Goal: Contribute content: Add original content to the website for others to see

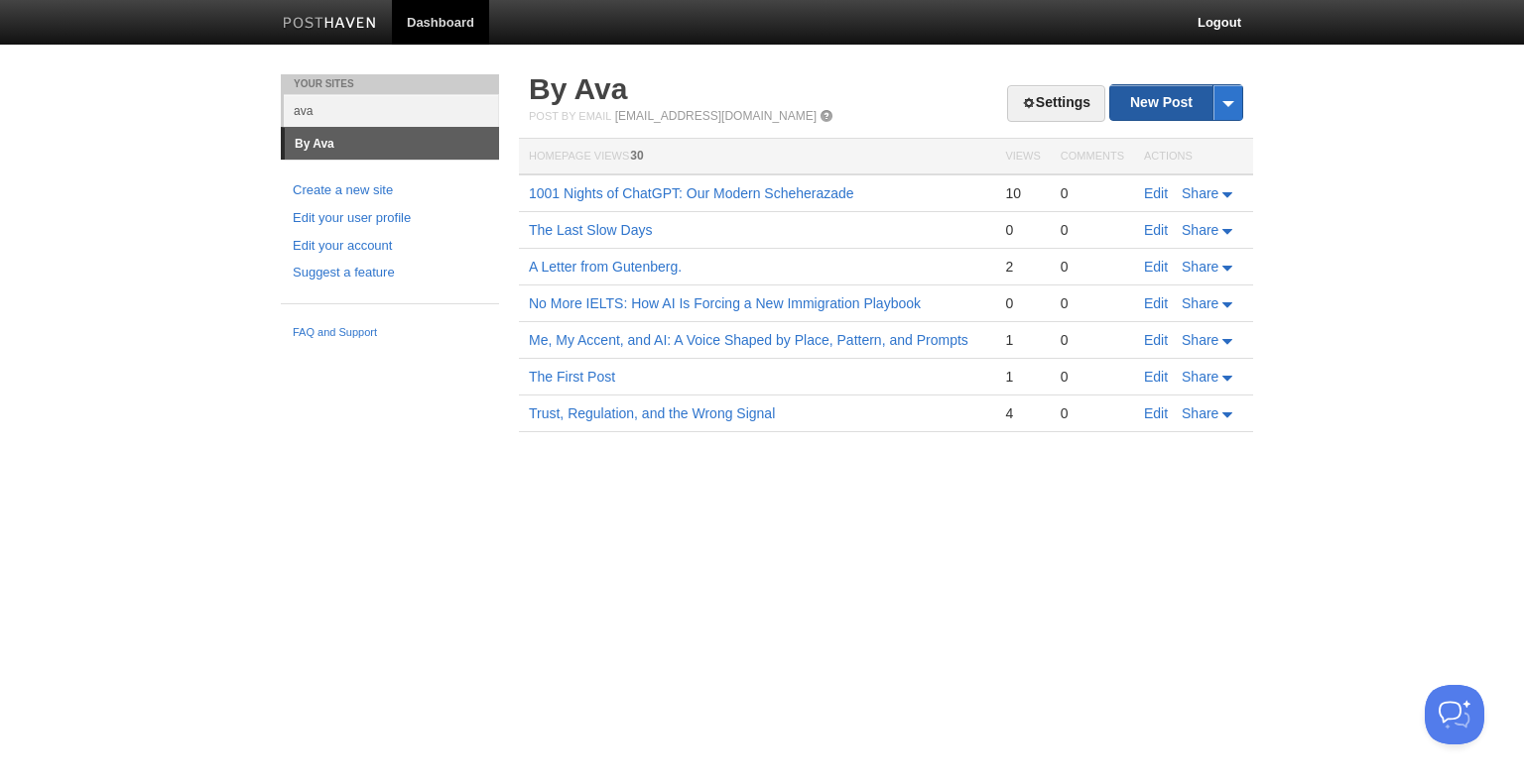
click at [1161, 95] on link "New Post" at bounding box center [1176, 102] width 132 height 35
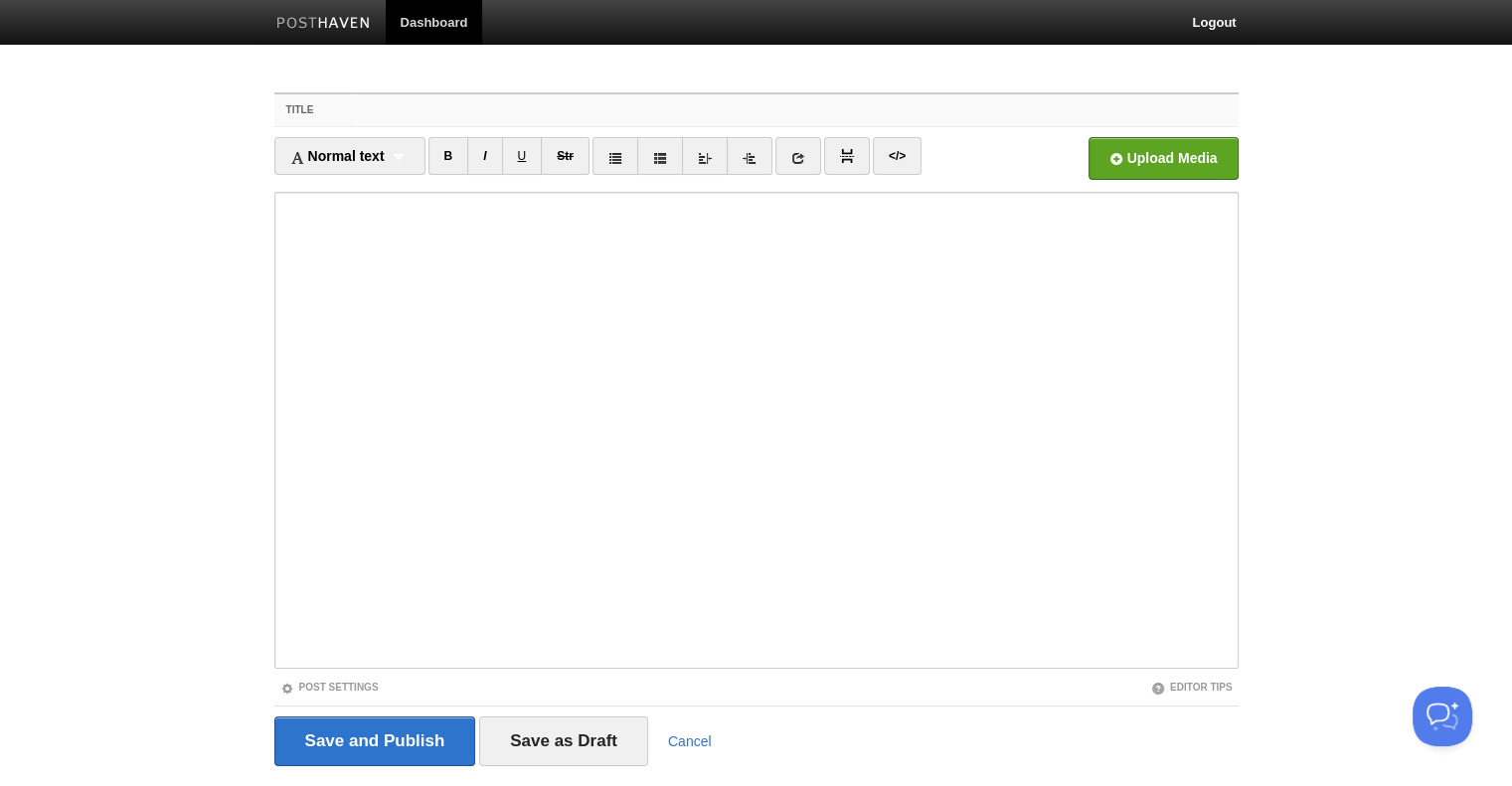
click at [465, 114] on input "Title" at bounding box center [796, 110] width 883 height 32
paste input "Balancing Act"
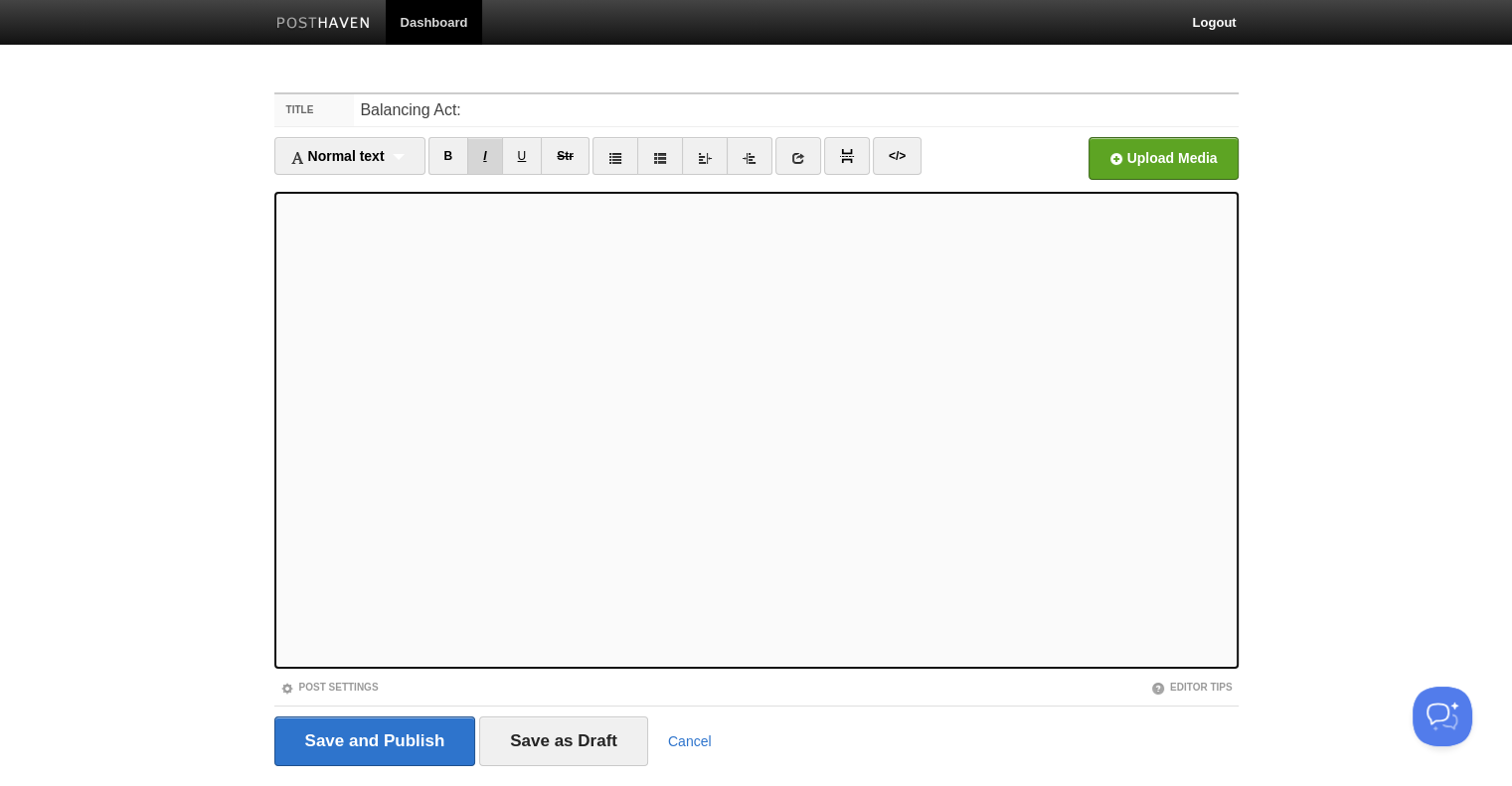
click at [493, 156] on link "I" at bounding box center [484, 156] width 35 height 38
click at [895, 156] on link "</>" at bounding box center [896, 156] width 49 height 38
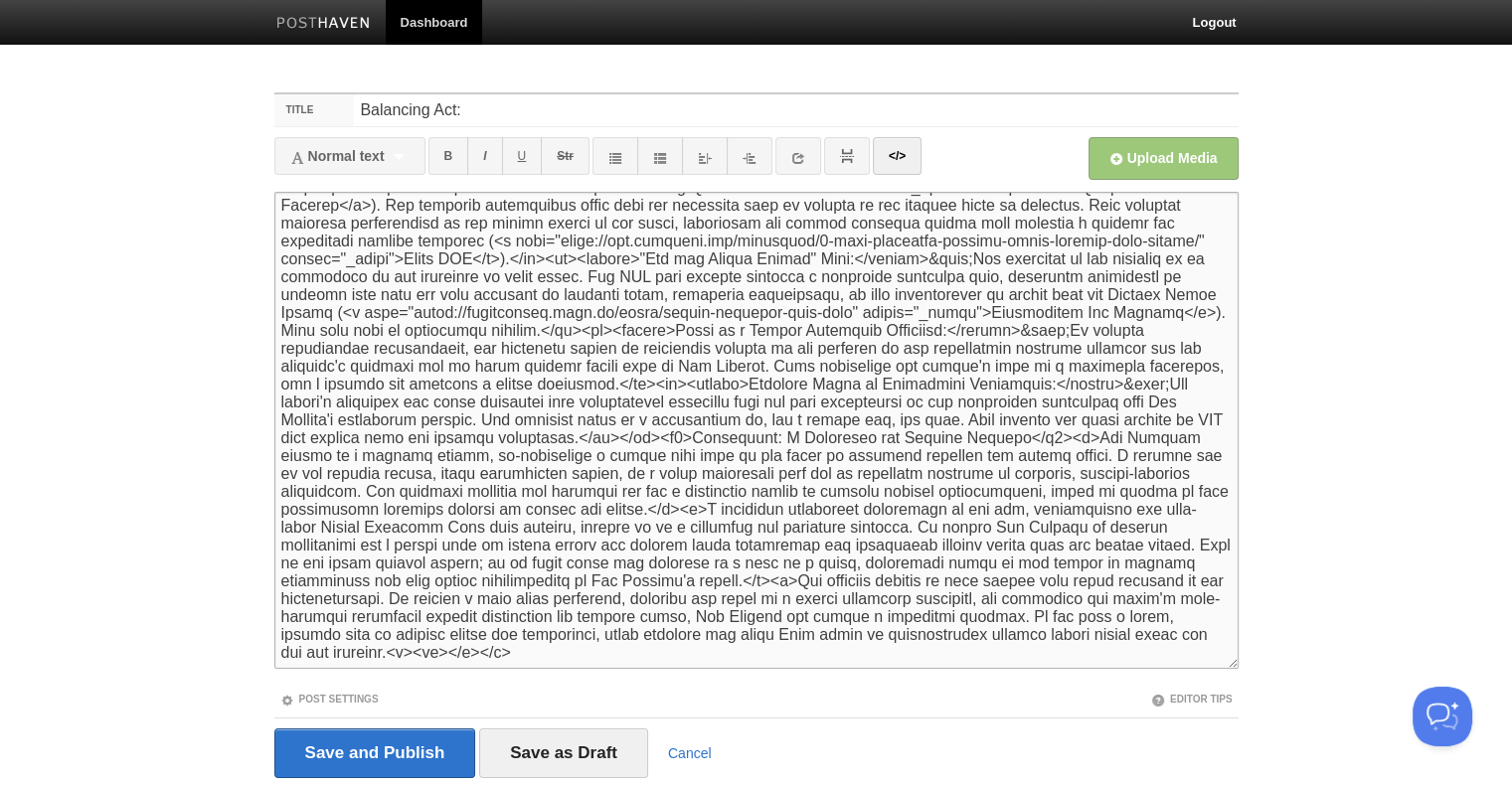
click at [338, 152] on span "Normal text" at bounding box center [337, 156] width 94 height 16
click at [907, 150] on link "</>" at bounding box center [896, 156] width 49 height 38
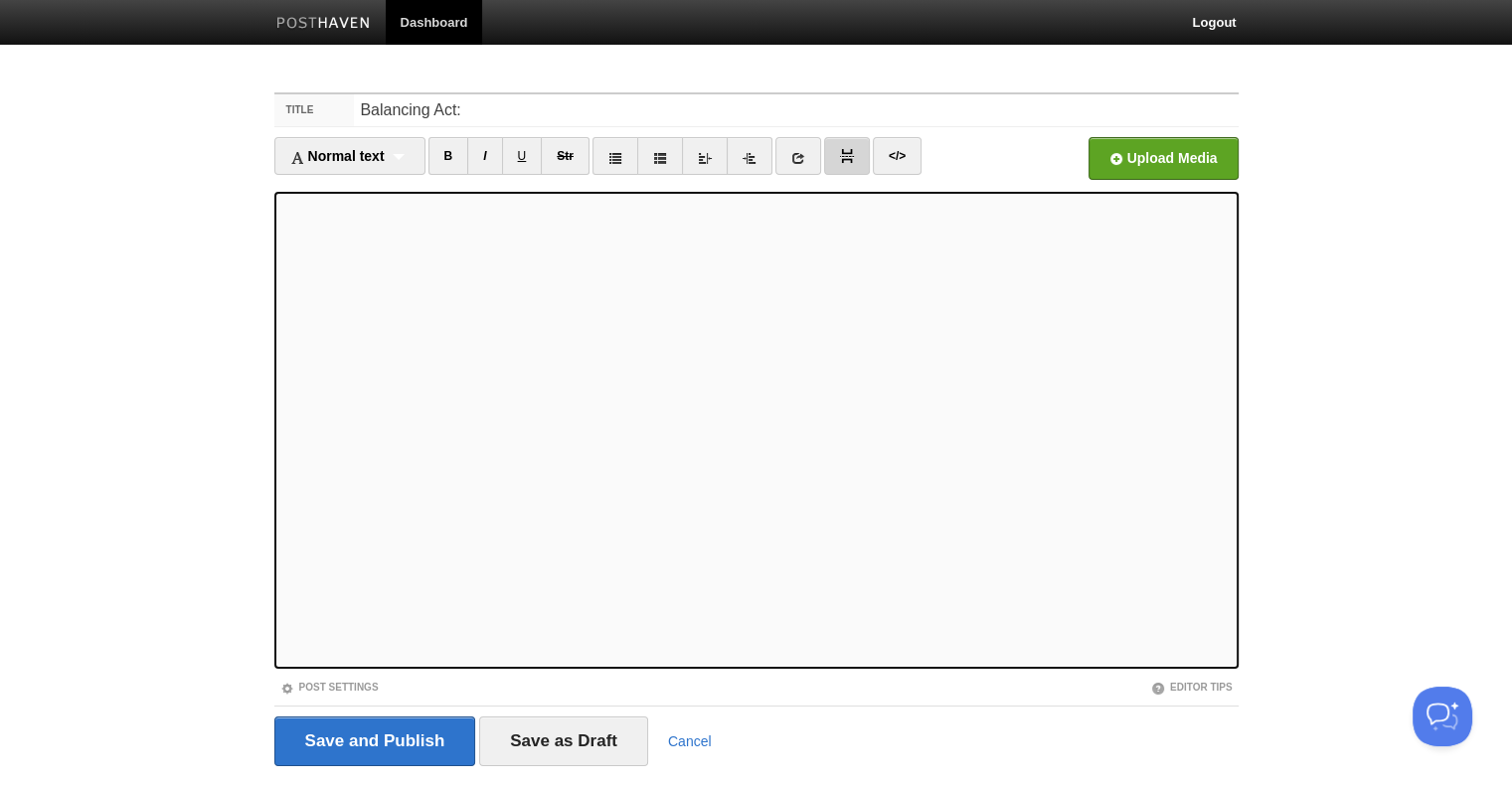
click at [831, 154] on link at bounding box center [847, 156] width 46 height 38
click at [747, 158] on icon at bounding box center [749, 158] width 14 height 14
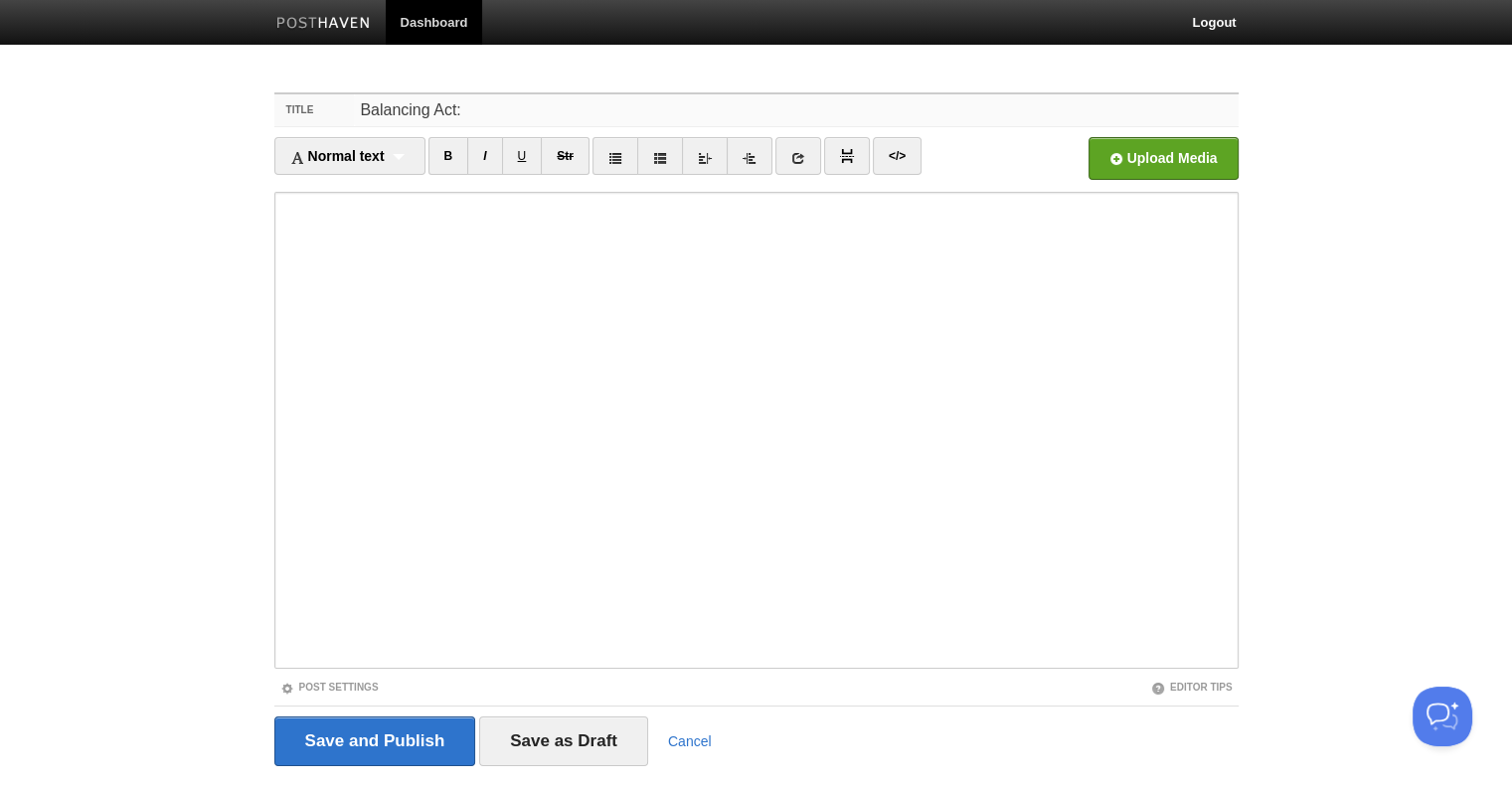
click at [526, 100] on input "Balancing Act:" at bounding box center [796, 110] width 883 height 32
paste input "Re-evaluating New Zealand's Foreign Buyer Ban for High-Net-Worth Immigrants"
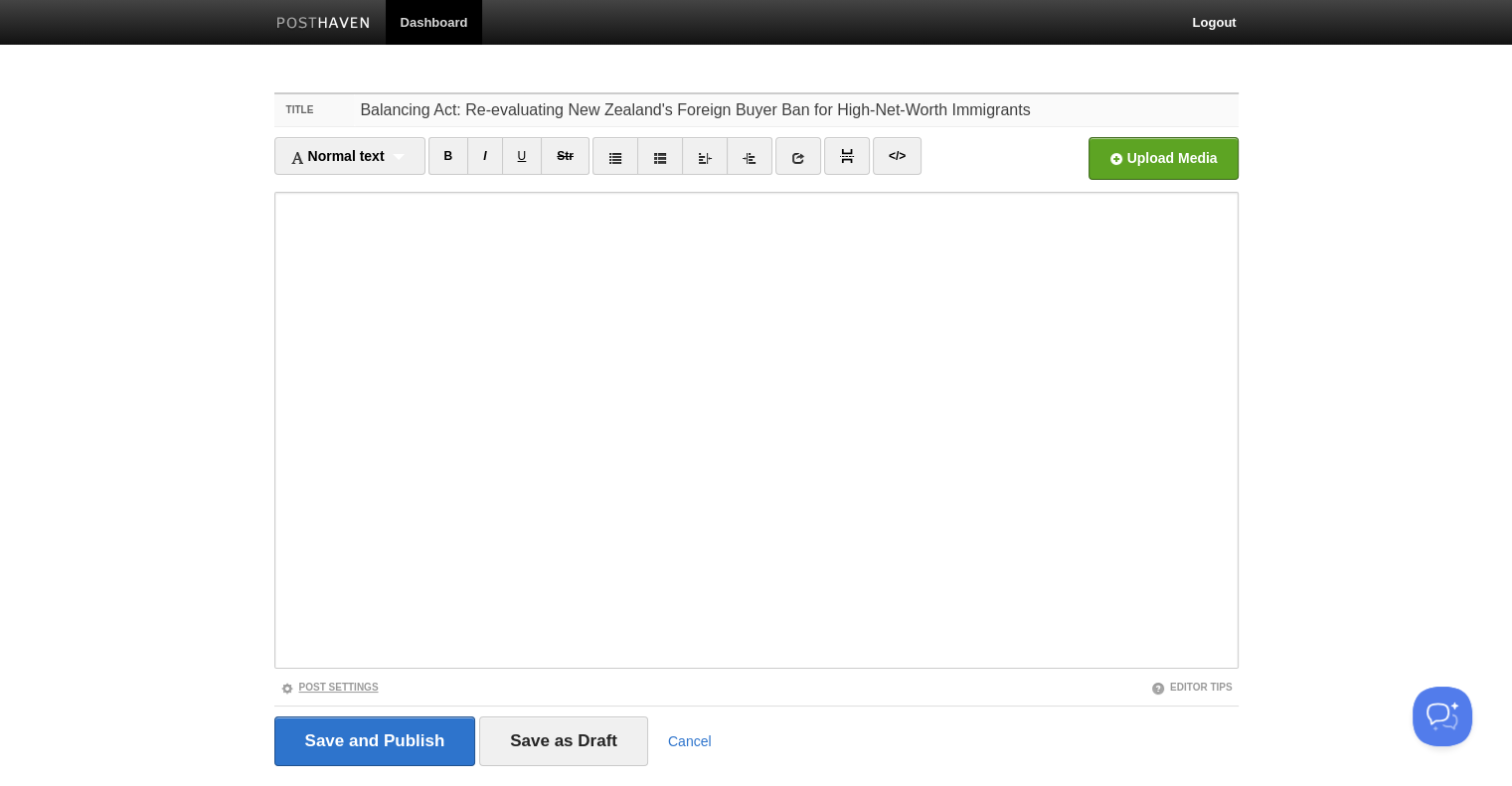
type input "Balancing Act: Re-evaluating New Zealand's Foreign Buyer Ban for High-Net-Worth…"
click at [344, 686] on link "Post Settings" at bounding box center [329, 687] width 98 height 11
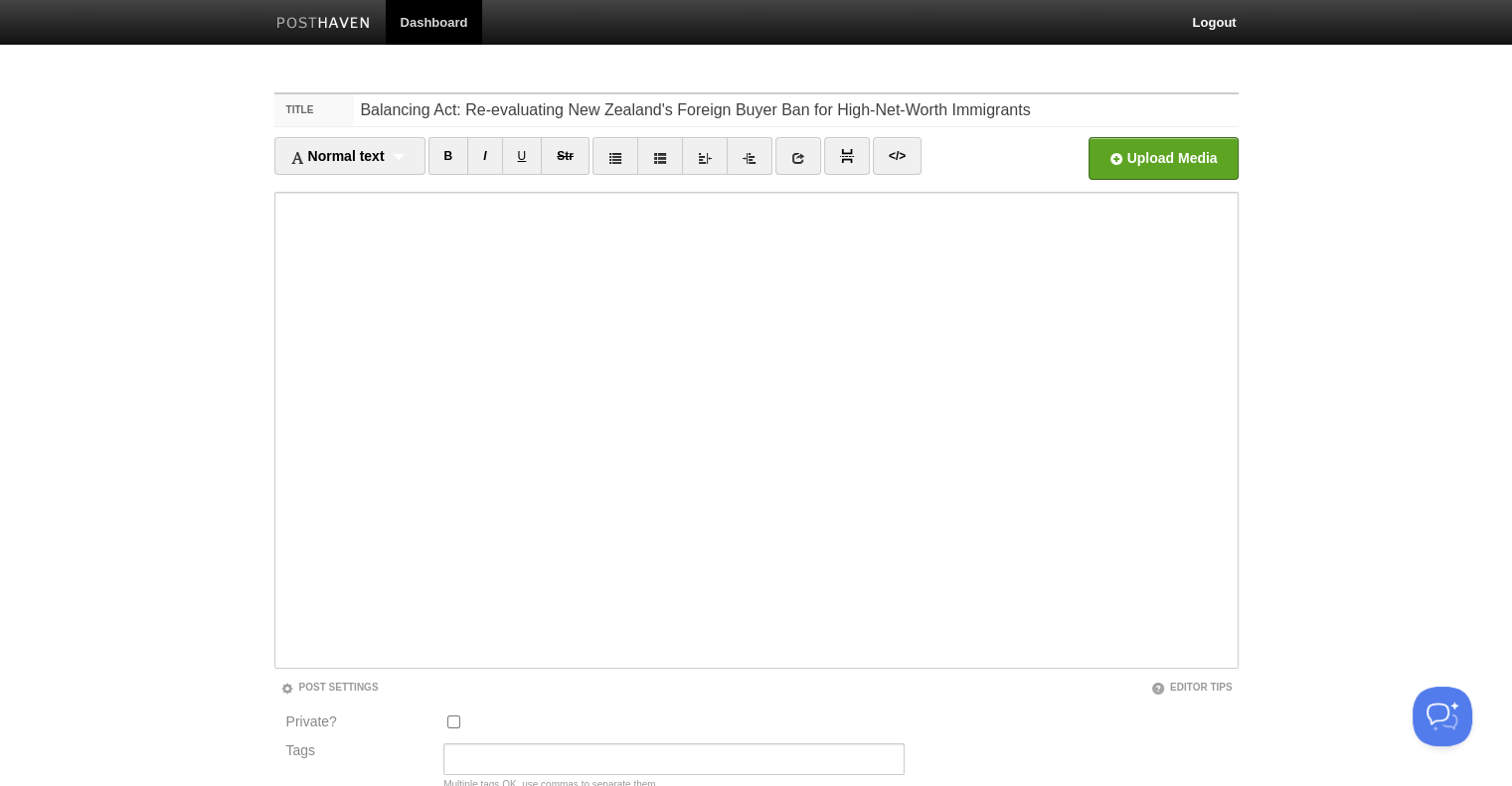
scroll to position [251, 0]
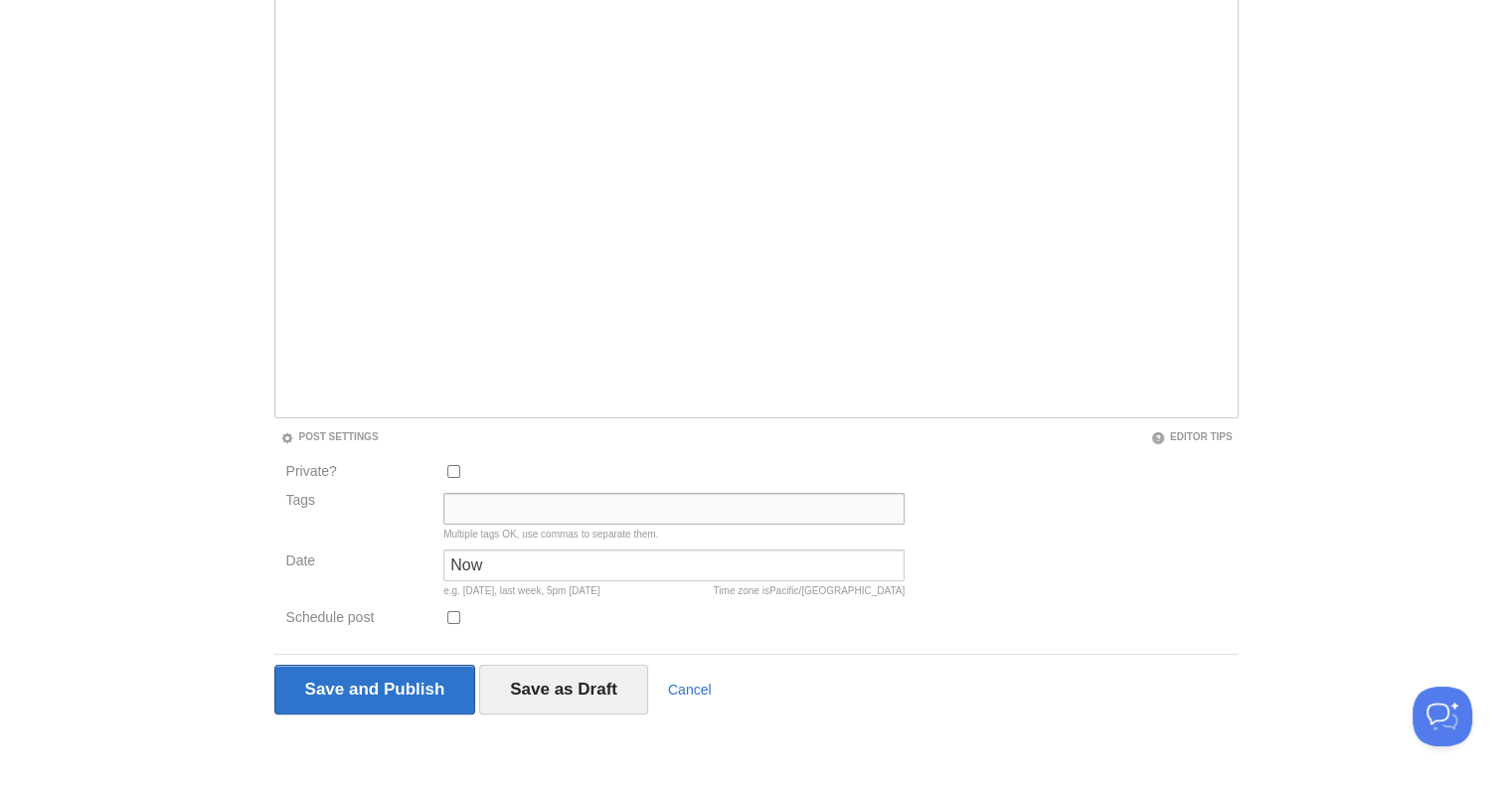
click at [488, 510] on input "Tags" at bounding box center [674, 509] width 462 height 32
paste input "New Zealand property policy, foreign buyer ban, Active Investor Plus visa, hous…"
type input "New Zealand property policy, foreign buyer ban, Active Investor Plus visa, hous…"
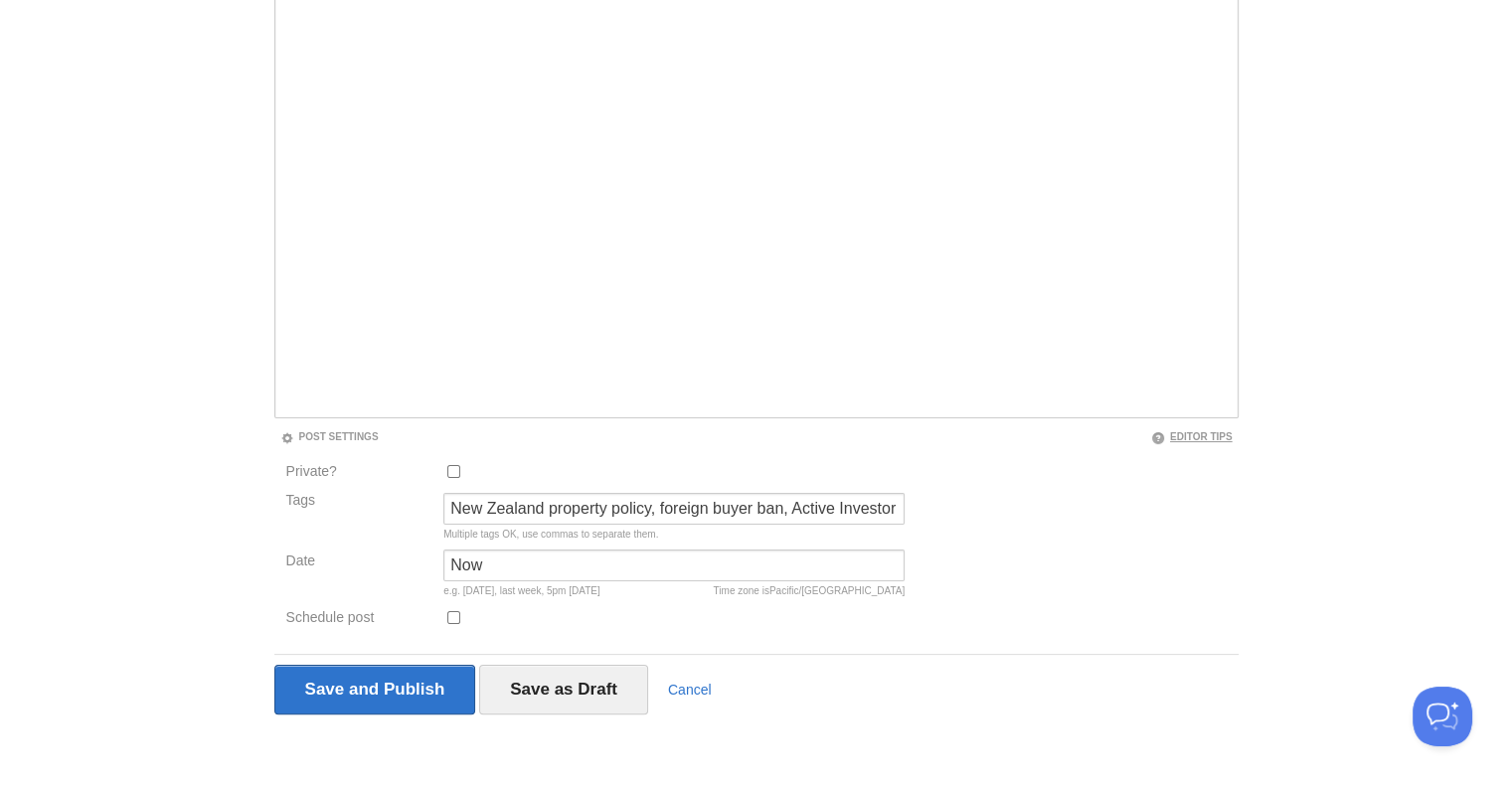
click at [1209, 432] on link "Editor Tips" at bounding box center [1192, 437] width 82 height 11
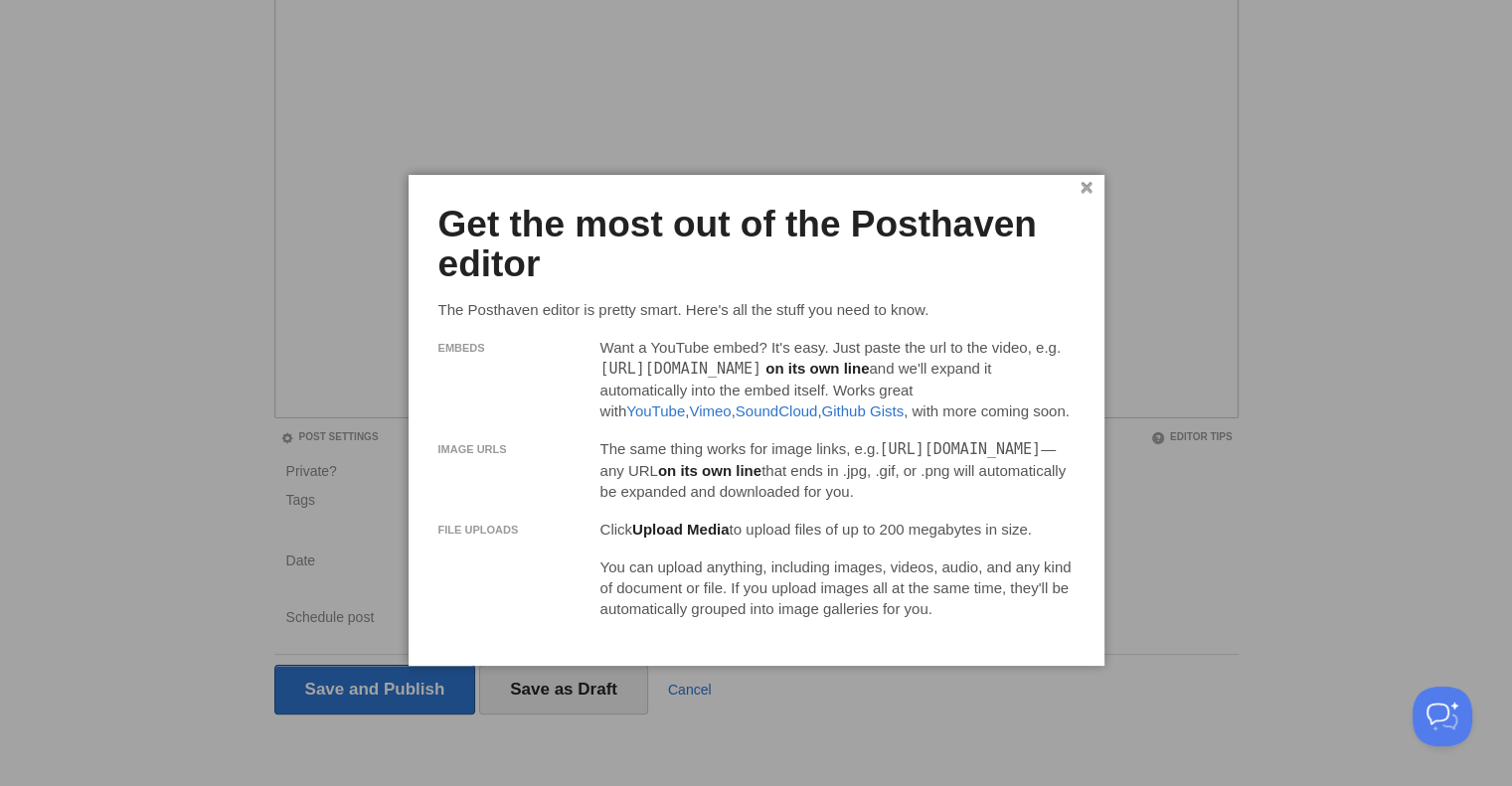
click at [1083, 183] on link "×" at bounding box center [1086, 188] width 13 height 11
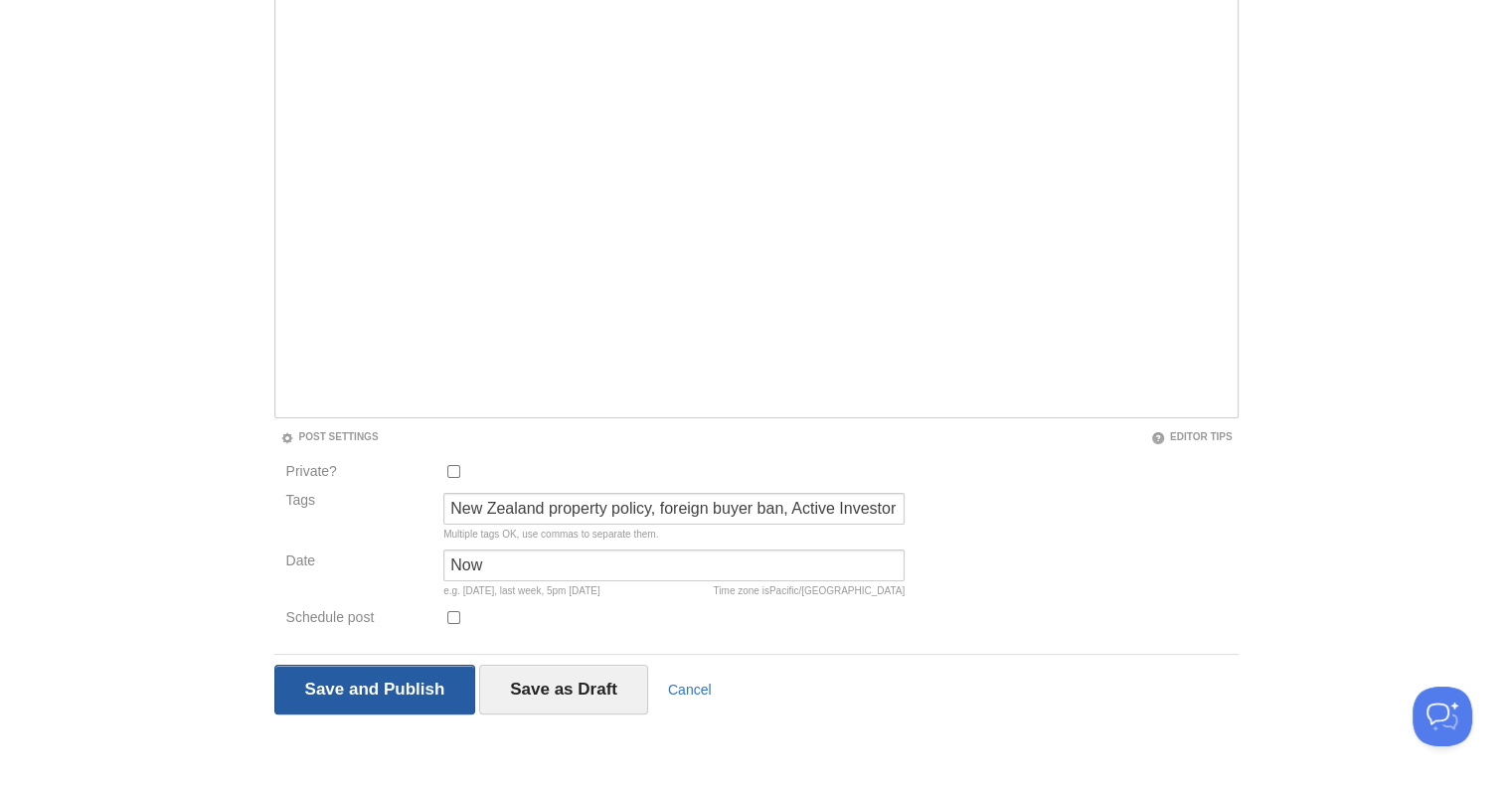
click at [410, 689] on input "Save and Publish" at bounding box center [375, 689] width 202 height 50
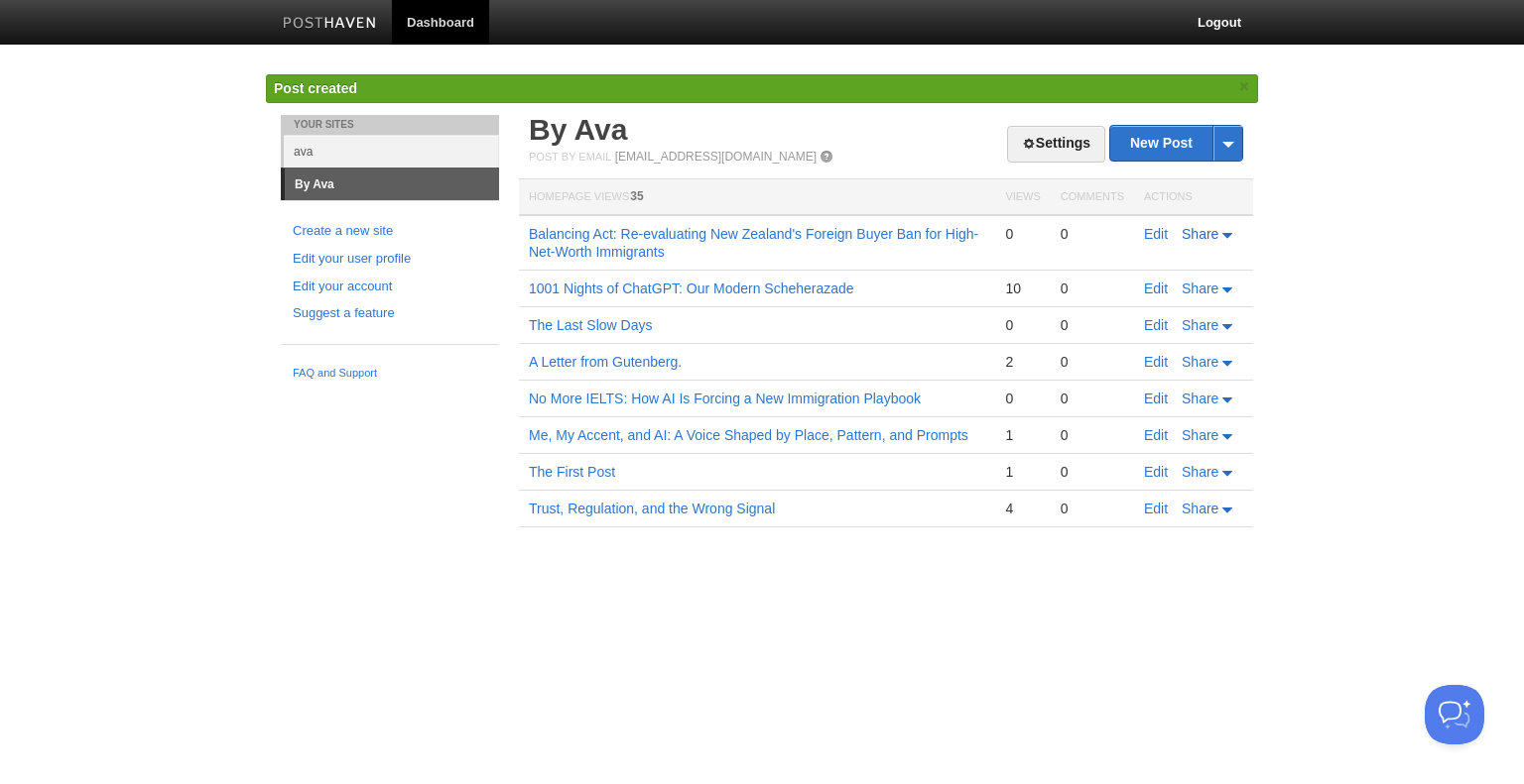
click at [1198, 231] on span "Share" at bounding box center [1199, 234] width 37 height 16
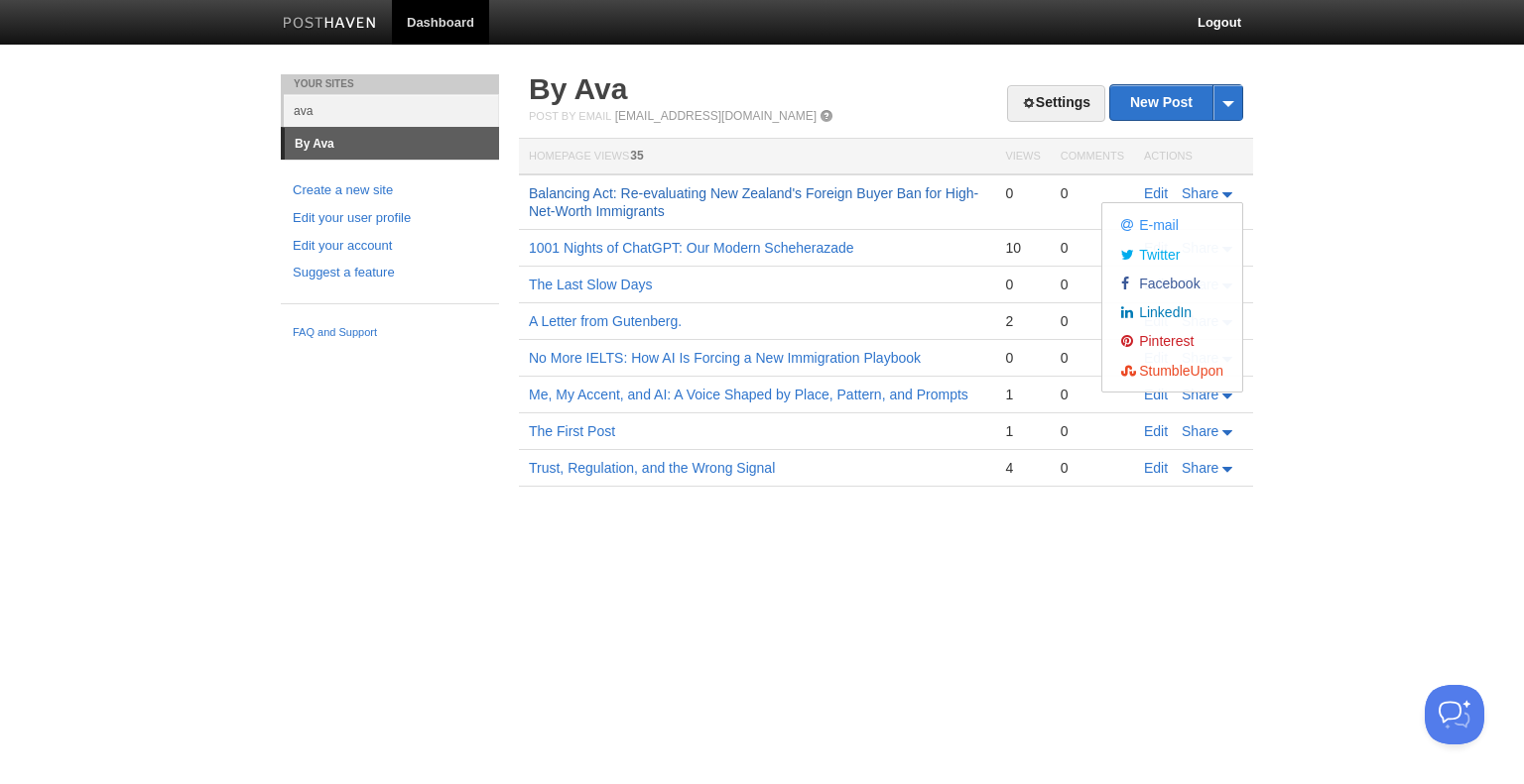
click at [905, 192] on link "Balancing Act: Re-evaluating New Zealand's Foreign Buyer Ban for High-Net-Worth…" at bounding box center [754, 202] width 450 height 34
